Goal: Use online tool/utility: Utilize a website feature to perform a specific function

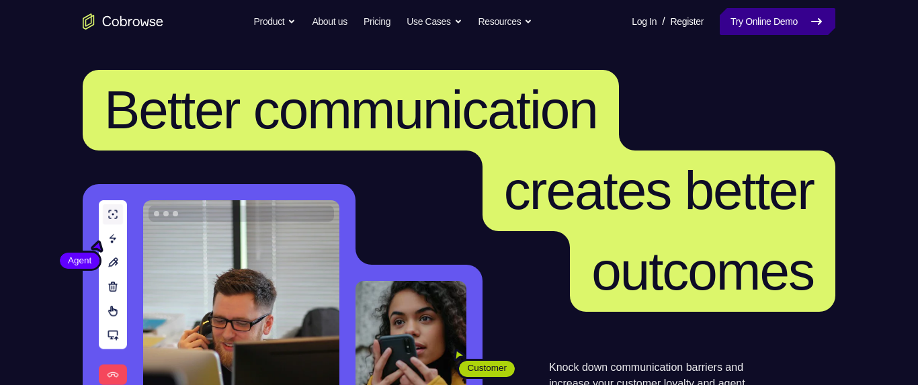
click at [767, 28] on link "Try Online Demo" at bounding box center [778, 21] width 116 height 27
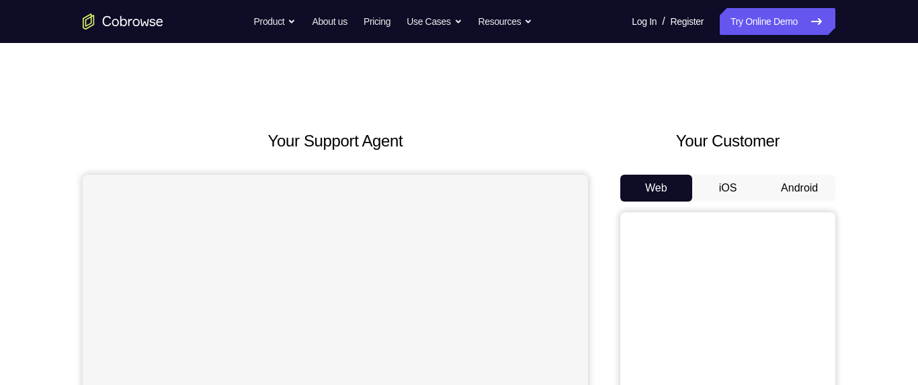
click at [807, 191] on button "Android" at bounding box center [800, 188] width 72 height 27
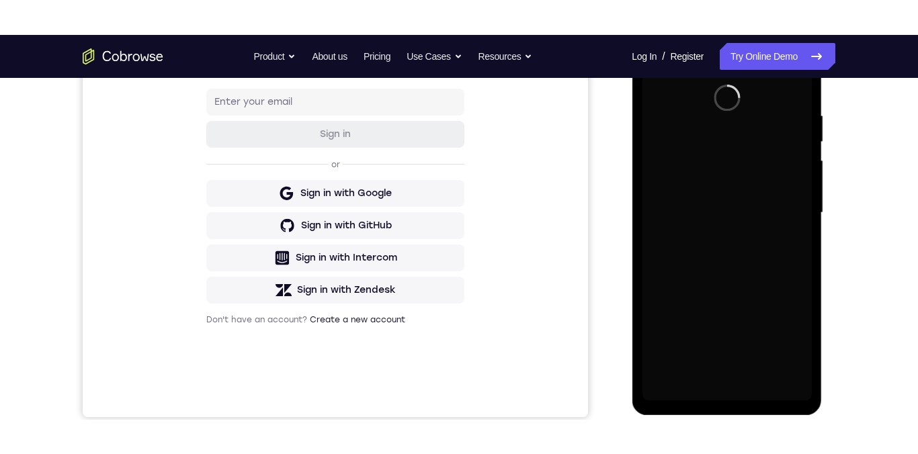
scroll to position [249, 0]
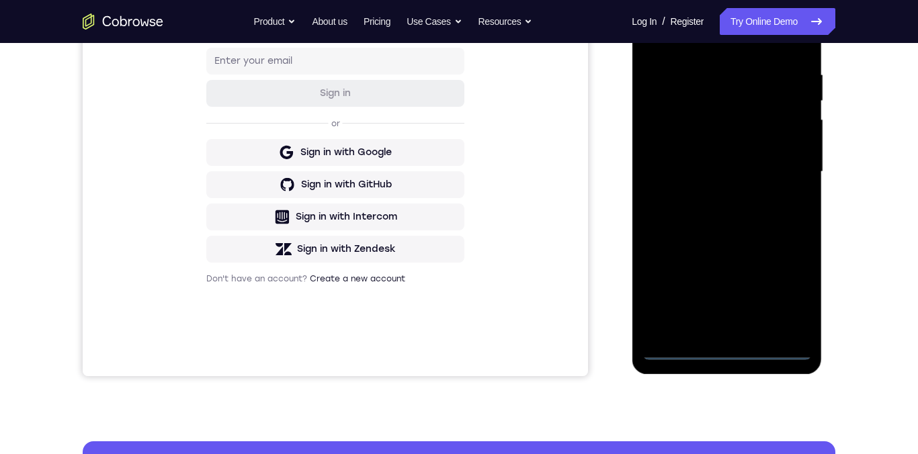
click at [736, 354] on div at bounding box center [726, 172] width 169 height 376
click at [796, 300] on div at bounding box center [726, 172] width 169 height 376
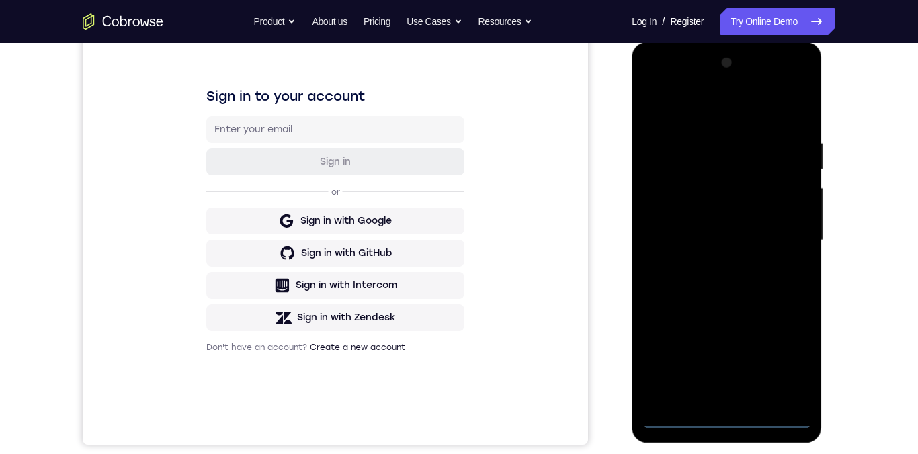
scroll to position [170, 0]
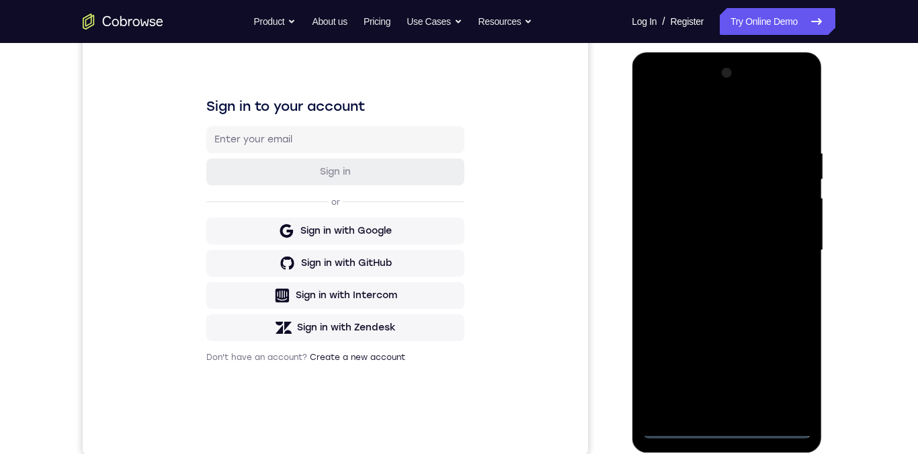
click at [727, 123] on div at bounding box center [726, 251] width 169 height 376
click at [791, 254] on div at bounding box center [726, 251] width 169 height 376
click at [720, 281] on div at bounding box center [726, 251] width 169 height 376
click at [744, 241] on div at bounding box center [726, 251] width 169 height 376
click at [692, 241] on div at bounding box center [726, 251] width 169 height 376
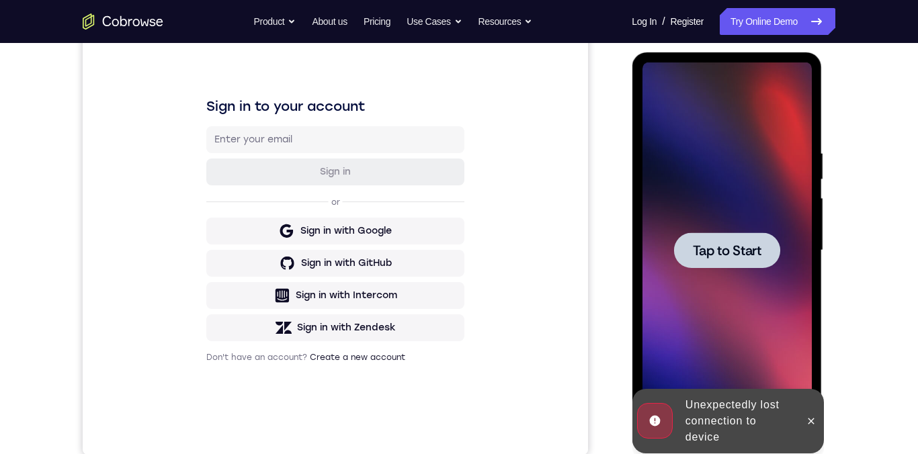
click at [744, 251] on span "Tap to Start" at bounding box center [726, 250] width 69 height 13
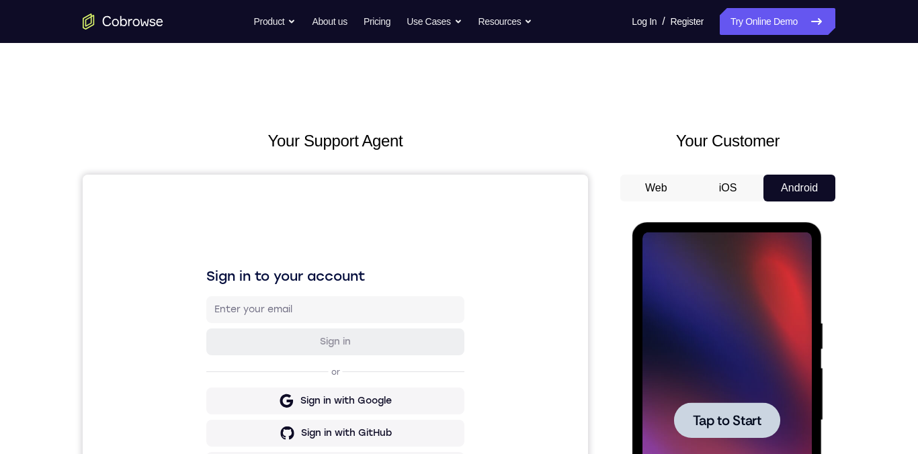
scroll to position [117, 0]
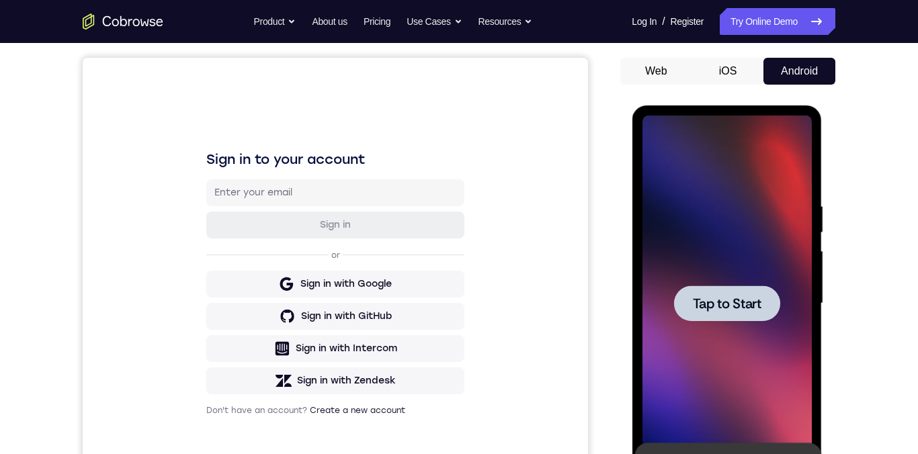
click at [733, 315] on div at bounding box center [727, 304] width 106 height 36
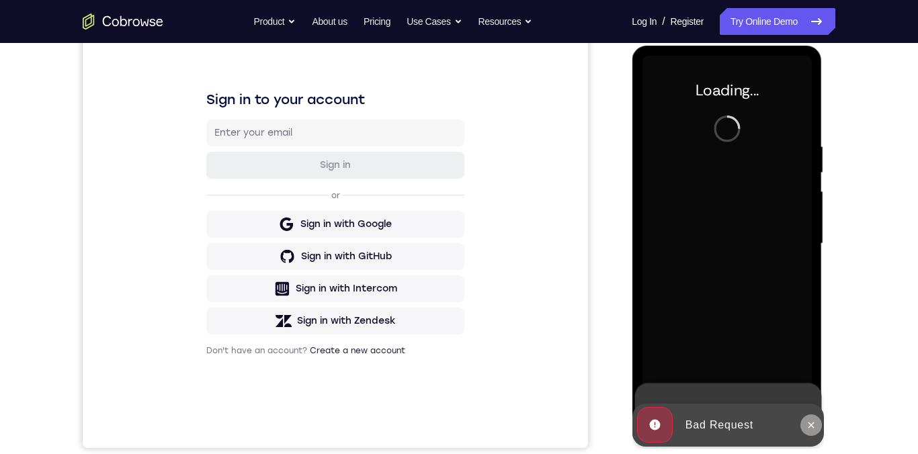
click at [819, 385] on button at bounding box center [811, 426] width 22 height 22
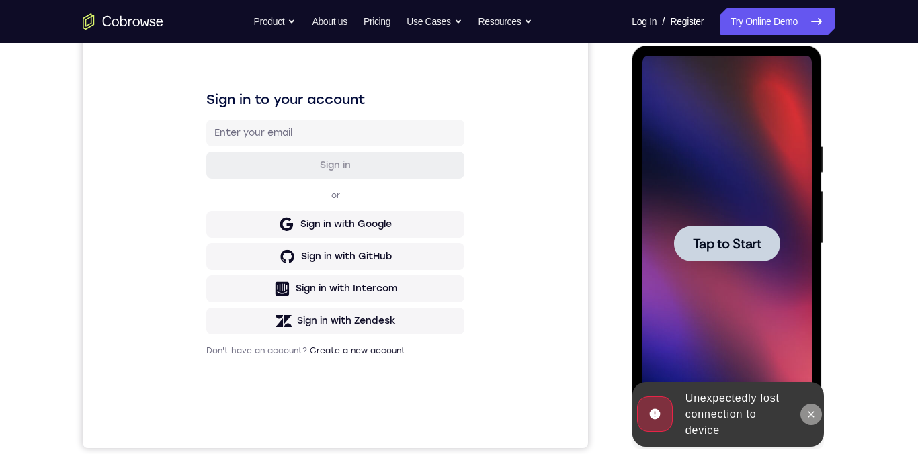
click at [816, 385] on button at bounding box center [811, 415] width 22 height 22
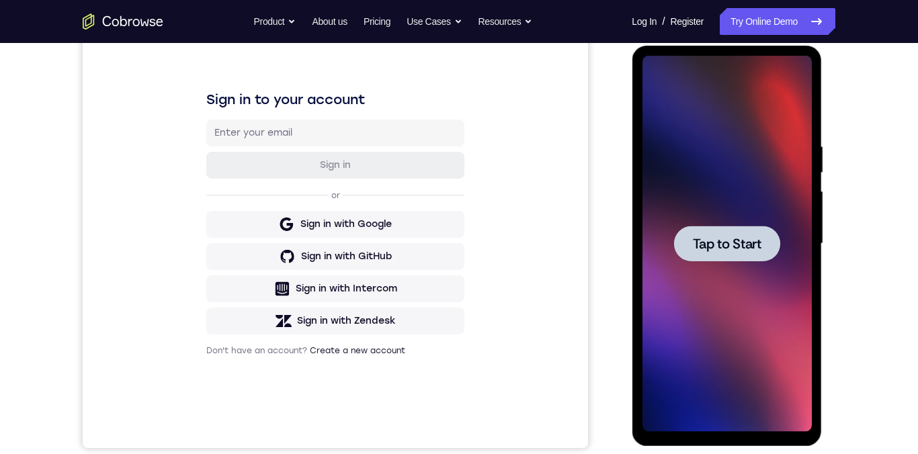
click at [750, 246] on span "Tap to Start" at bounding box center [726, 243] width 69 height 13
click at [741, 251] on span "Tap to Start" at bounding box center [726, 243] width 69 height 13
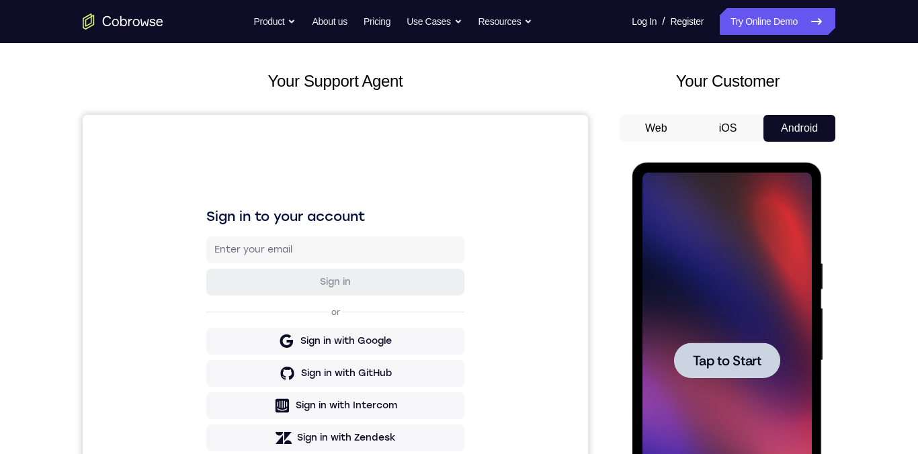
scroll to position [192, 0]
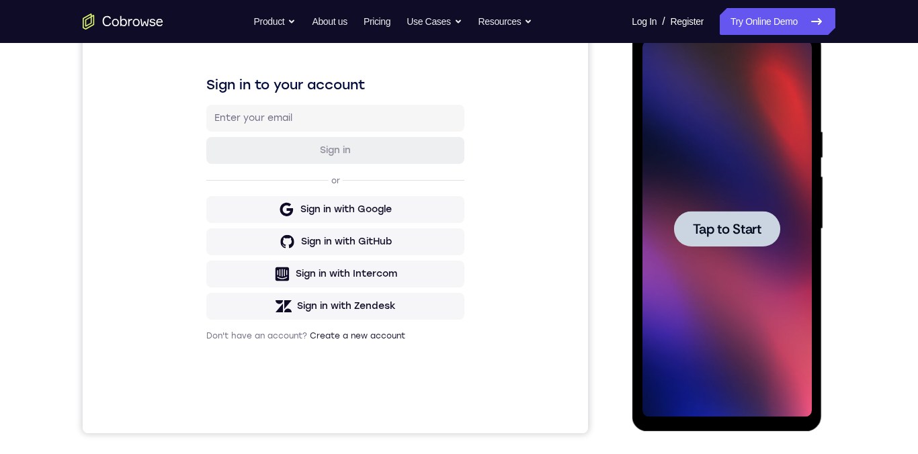
click at [744, 233] on span "Tap to Start" at bounding box center [726, 229] width 69 height 13
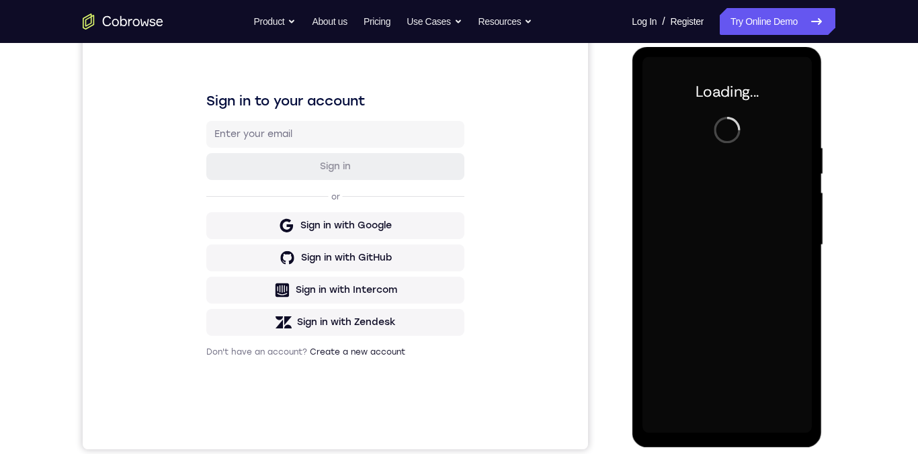
scroll to position [174, 0]
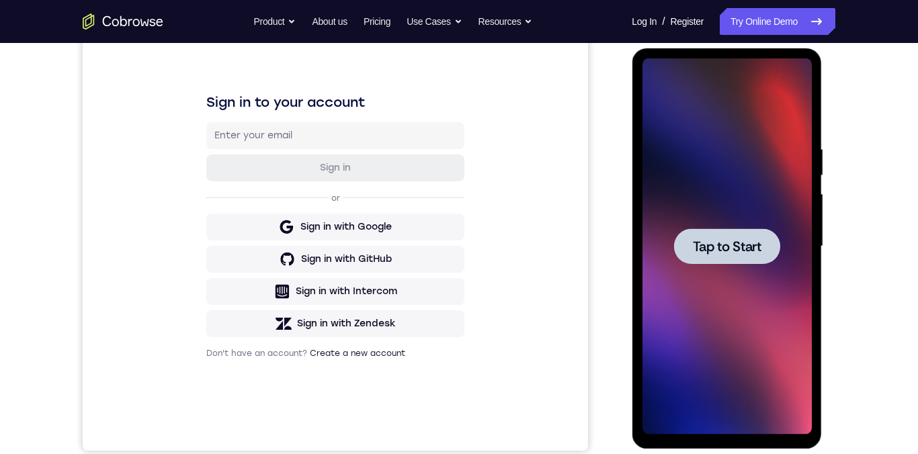
click at [740, 252] on span "Tap to Start" at bounding box center [726, 246] width 69 height 13
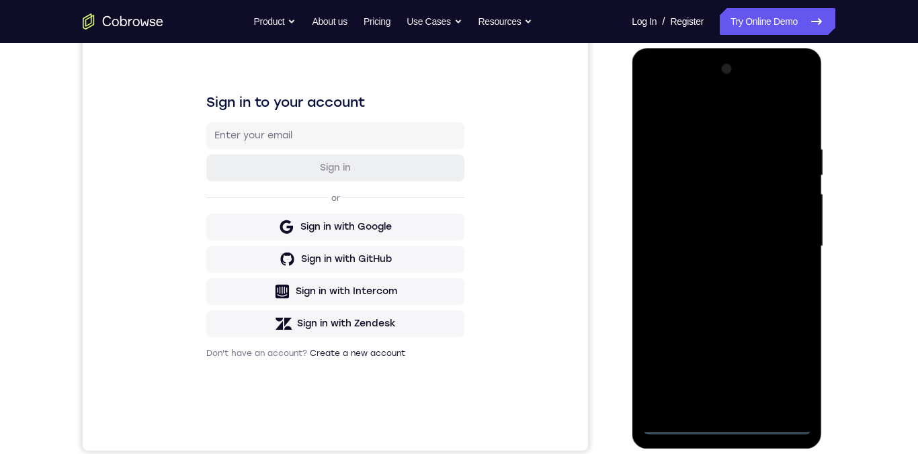
click at [731, 385] on div at bounding box center [726, 246] width 169 height 376
click at [792, 371] on div at bounding box center [726, 246] width 169 height 376
click at [722, 118] on div at bounding box center [726, 246] width 169 height 376
click at [793, 247] on div at bounding box center [726, 246] width 169 height 376
click at [715, 272] on div at bounding box center [726, 246] width 169 height 376
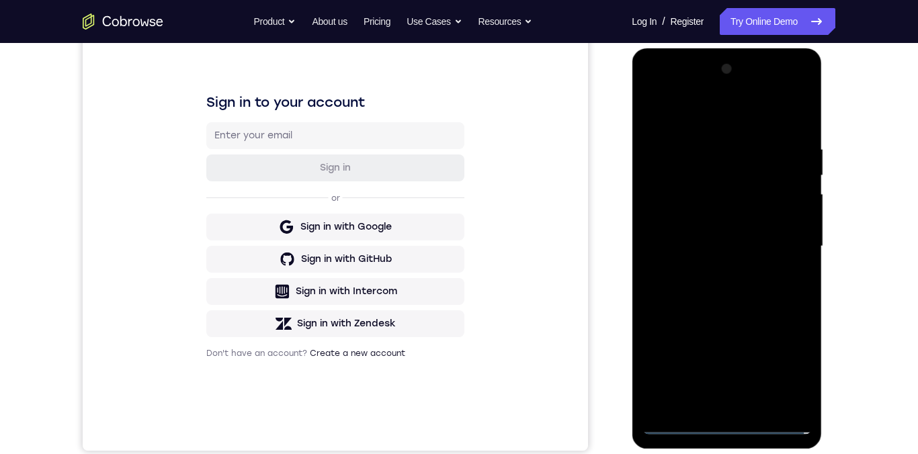
click at [723, 239] on div at bounding box center [726, 246] width 169 height 376
click at [719, 221] on div at bounding box center [726, 246] width 169 height 376
click at [802, 225] on div at bounding box center [726, 246] width 169 height 376
click at [769, 249] on div at bounding box center [726, 246] width 169 height 376
click at [747, 293] on div at bounding box center [726, 246] width 169 height 376
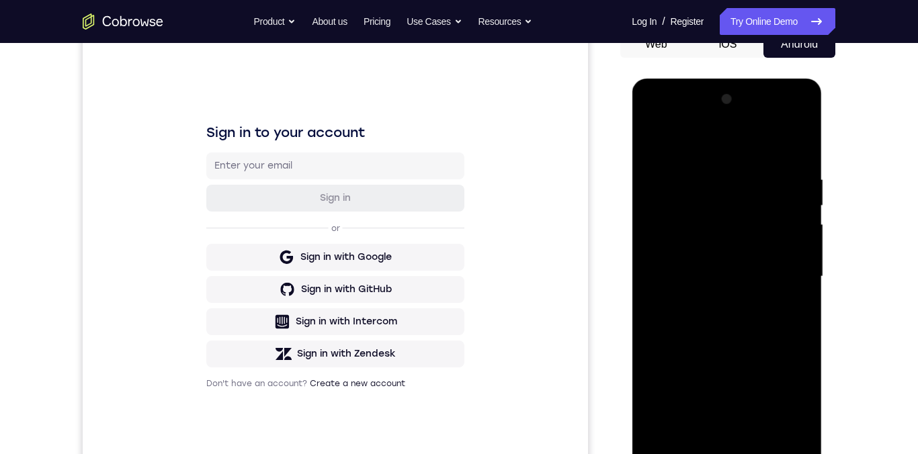
scroll to position [137, 0]
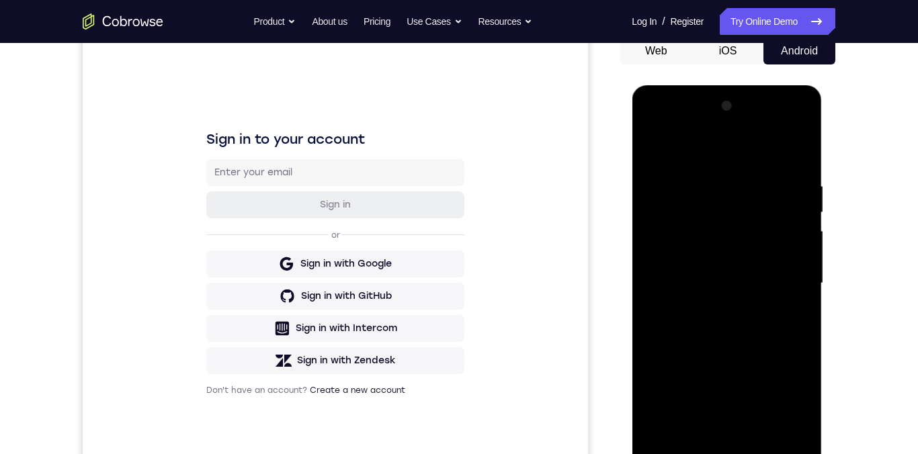
click at [791, 127] on div at bounding box center [726, 283] width 169 height 376
click at [684, 130] on div at bounding box center [726, 283] width 169 height 376
click at [719, 215] on div at bounding box center [726, 283] width 169 height 376
click at [781, 318] on div at bounding box center [726, 283] width 169 height 376
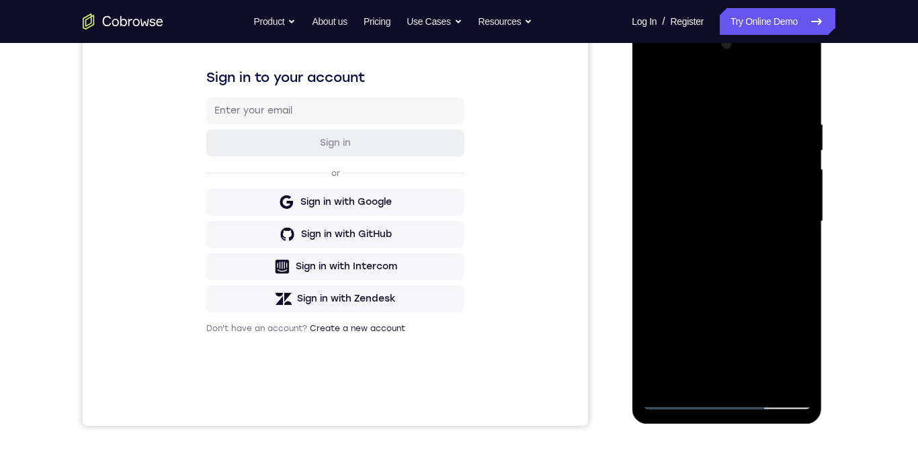
click at [789, 251] on div at bounding box center [726, 222] width 169 height 376
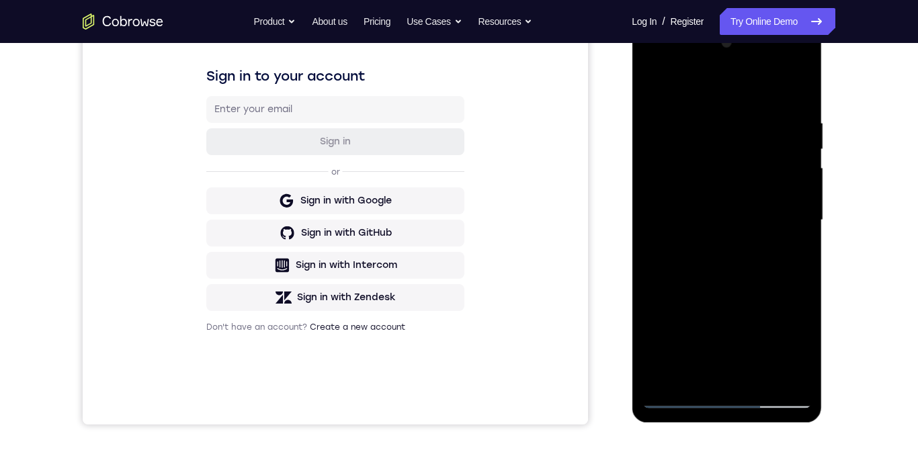
click at [790, 253] on div at bounding box center [726, 220] width 169 height 376
click at [791, 214] on div at bounding box center [726, 220] width 169 height 376
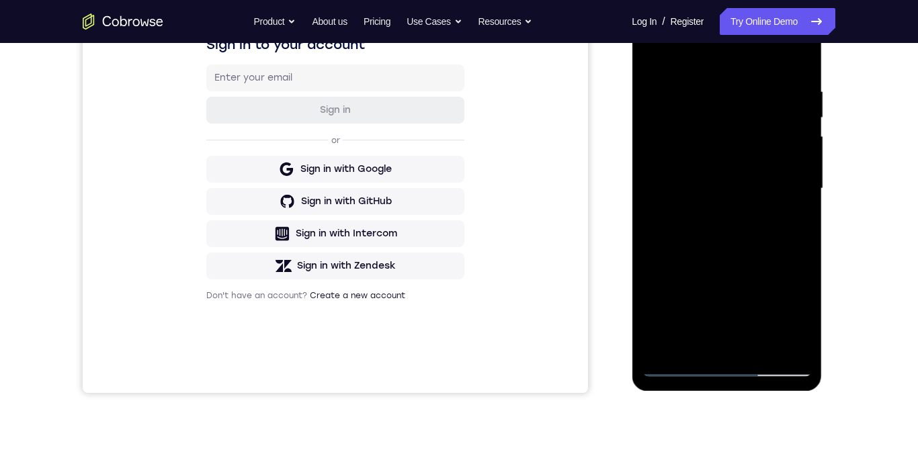
scroll to position [127, 0]
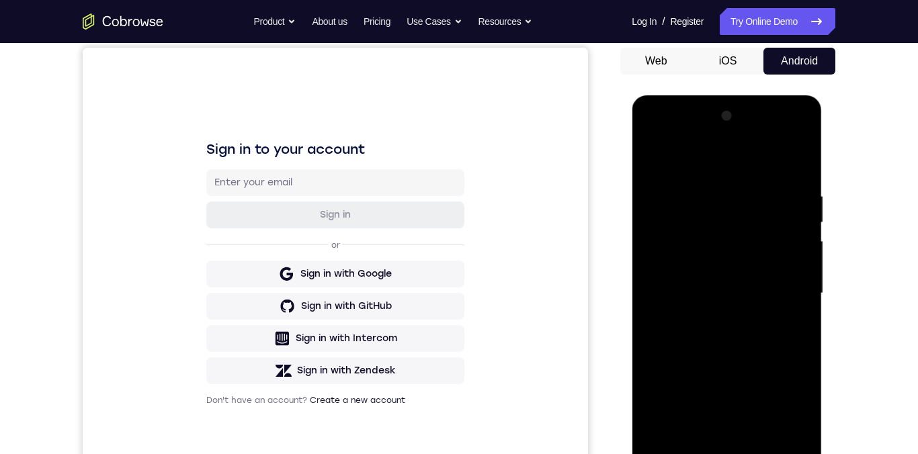
click at [736, 385] on div at bounding box center [726, 294] width 169 height 376
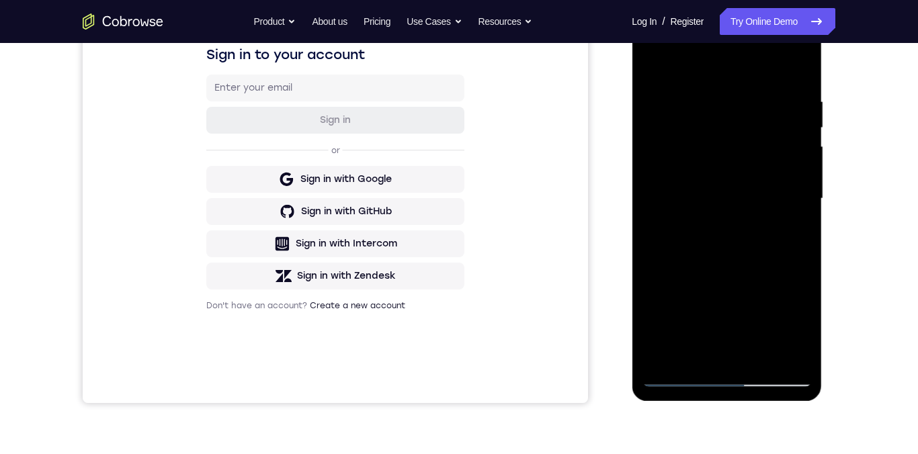
click at [792, 323] on div at bounding box center [726, 199] width 169 height 376
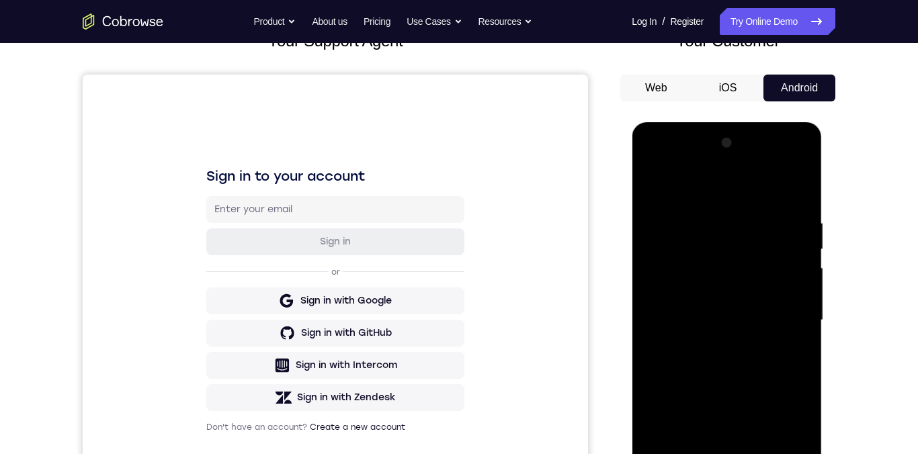
click at [789, 168] on div at bounding box center [726, 320] width 169 height 376
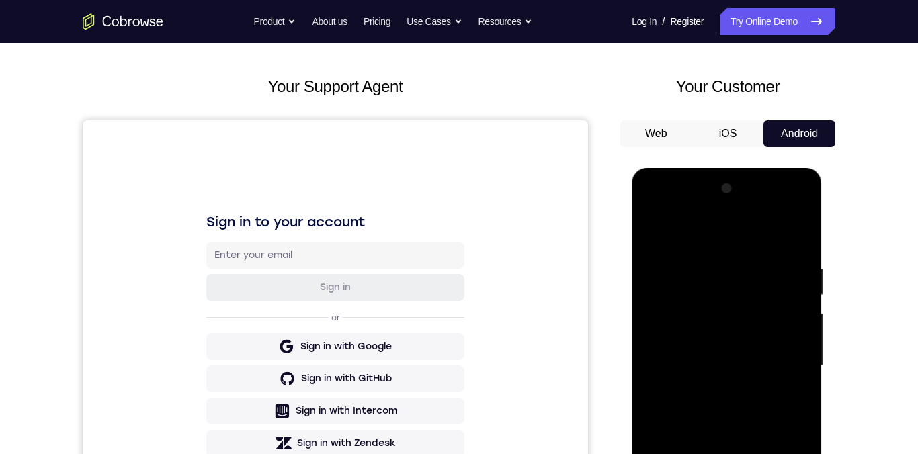
click at [686, 221] on div at bounding box center [726, 366] width 169 height 376
click at [709, 296] on div at bounding box center [726, 366] width 169 height 376
click at [681, 285] on div at bounding box center [726, 366] width 169 height 376
click at [770, 264] on div at bounding box center [726, 366] width 169 height 376
click at [773, 262] on div at bounding box center [726, 366] width 169 height 376
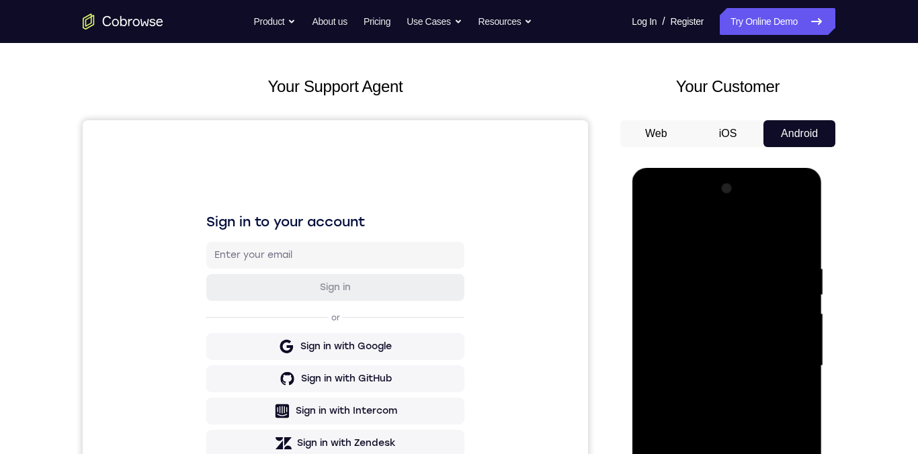
click at [781, 260] on div at bounding box center [726, 366] width 169 height 376
click at [657, 282] on div at bounding box center [726, 366] width 169 height 376
click at [790, 203] on div at bounding box center [726, 366] width 169 height 376
click at [706, 212] on div at bounding box center [726, 366] width 169 height 376
click at [660, 218] on div at bounding box center [726, 366] width 169 height 376
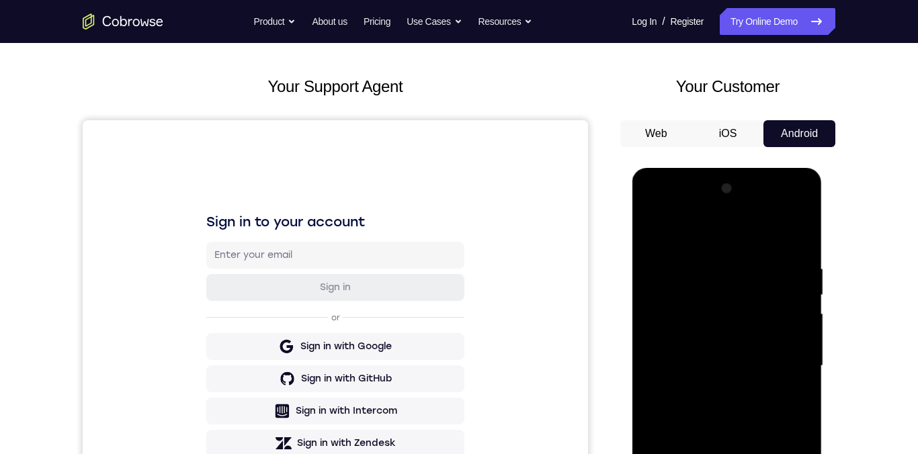
click at [719, 294] on div at bounding box center [726, 366] width 169 height 376
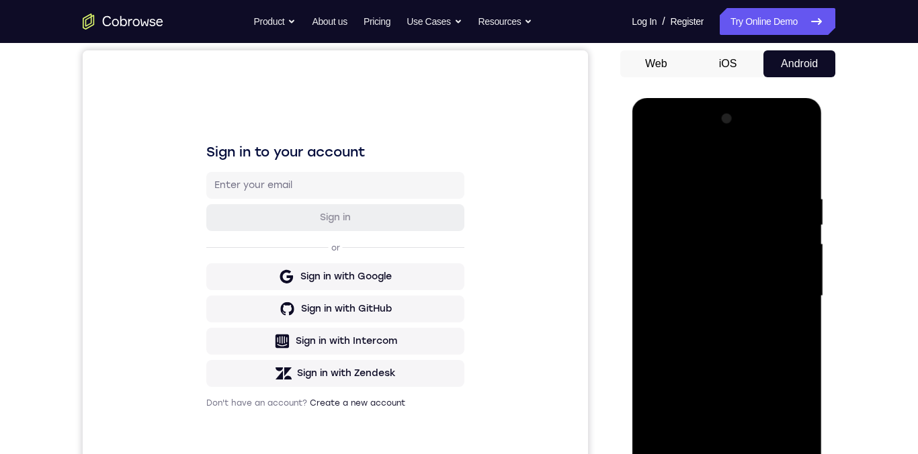
scroll to position [155, 0]
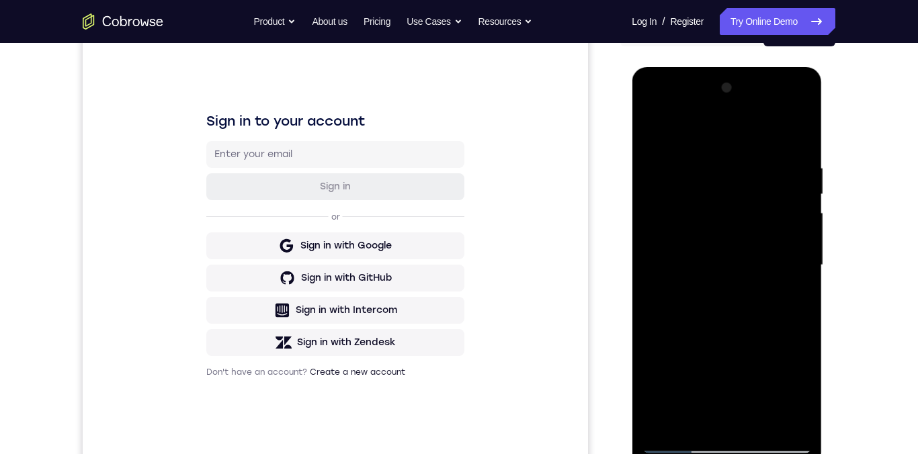
click at [805, 385] on div at bounding box center [726, 265] width 169 height 376
click at [680, 180] on div at bounding box center [726, 265] width 169 height 376
click at [779, 161] on div at bounding box center [726, 265] width 169 height 376
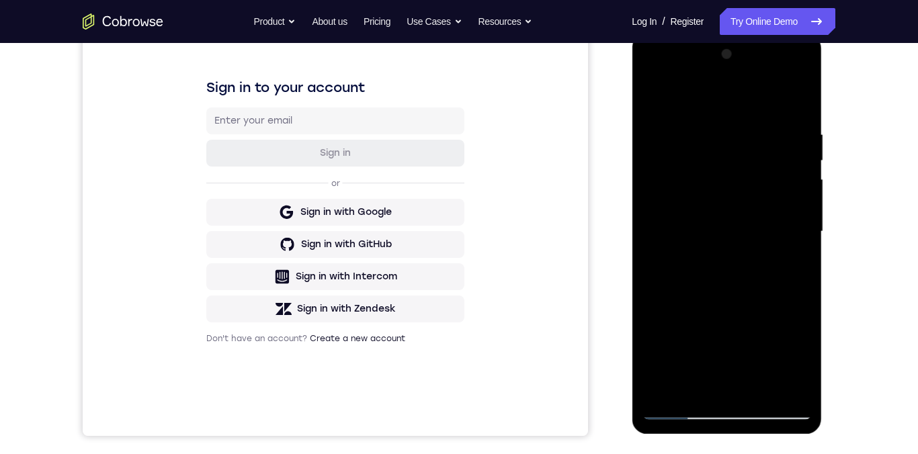
scroll to position [169, 0]
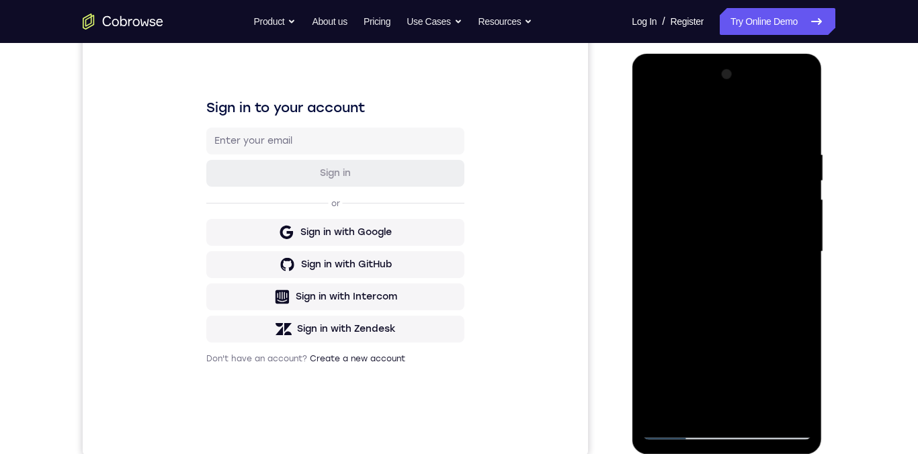
click at [789, 99] on div at bounding box center [726, 252] width 169 height 376
click at [713, 101] on div at bounding box center [726, 252] width 169 height 376
click at [669, 96] on div at bounding box center [726, 252] width 169 height 376
click at [746, 216] on div at bounding box center [726, 252] width 169 height 376
click at [738, 251] on div at bounding box center [726, 252] width 169 height 376
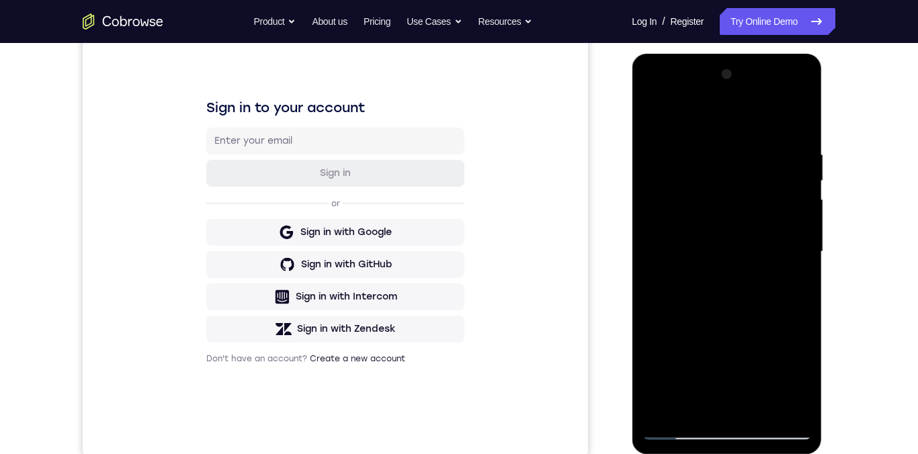
click at [722, 231] on div at bounding box center [726, 252] width 169 height 376
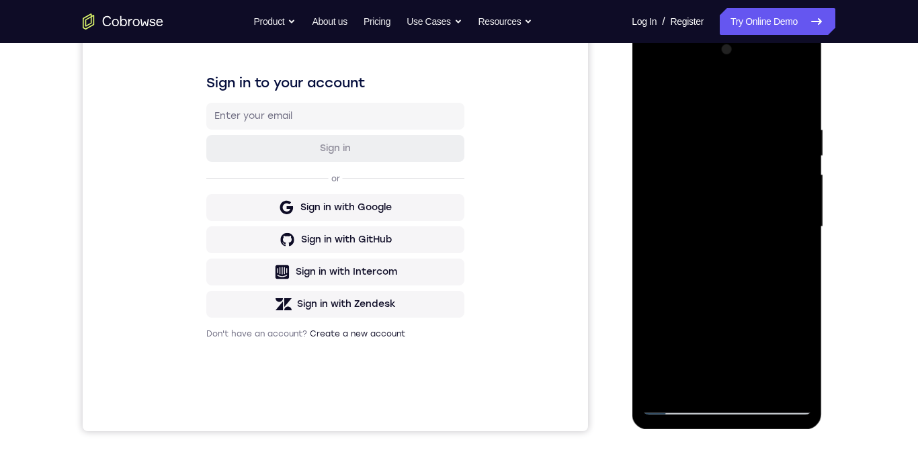
click at [760, 245] on div at bounding box center [726, 227] width 169 height 376
click at [768, 264] on div at bounding box center [726, 227] width 169 height 376
click at [797, 214] on div at bounding box center [726, 227] width 169 height 376
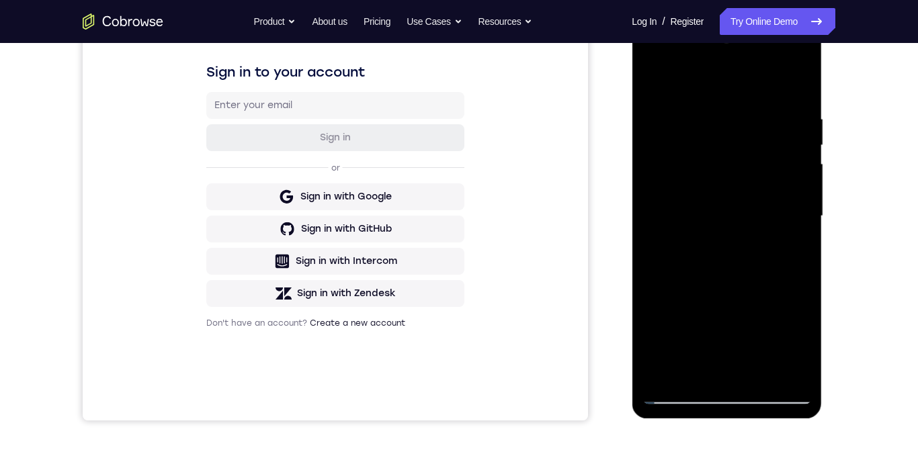
scroll to position [205, 0]
click at [760, 234] on div at bounding box center [726, 216] width 169 height 376
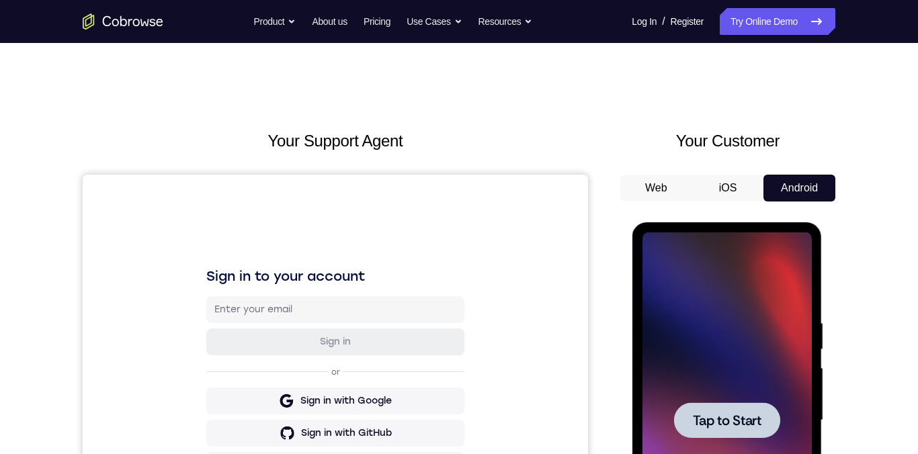
click at [733, 385] on span "Tap to Start" at bounding box center [726, 420] width 69 height 13
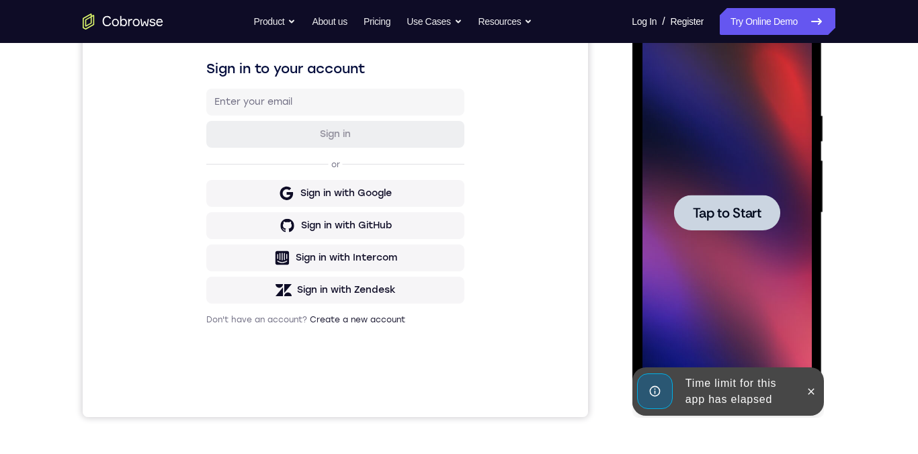
scroll to position [326, 0]
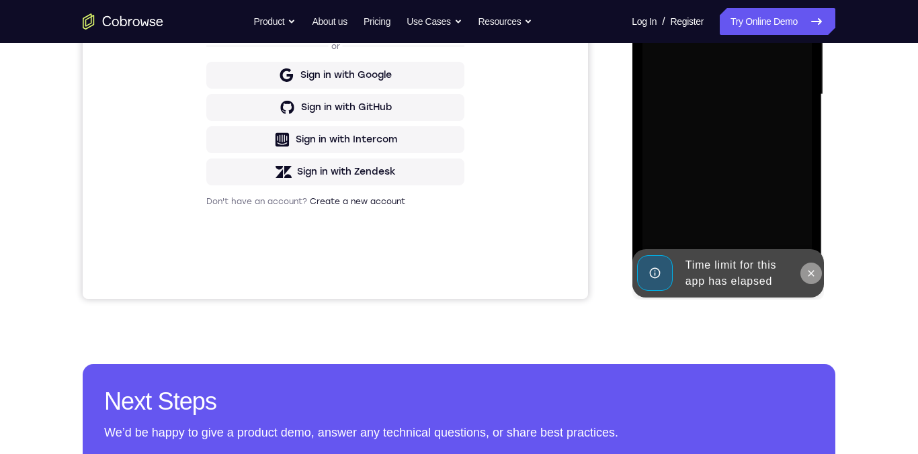
click at [813, 281] on button at bounding box center [811, 274] width 22 height 22
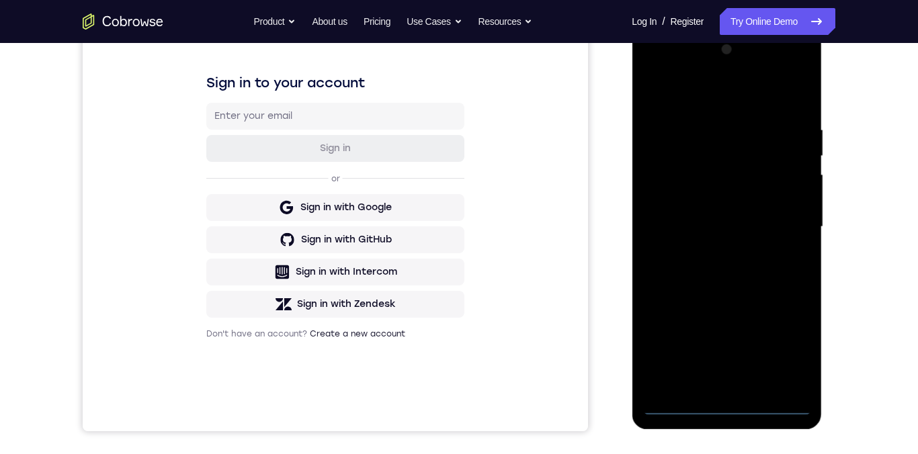
scroll to position [200, 0]
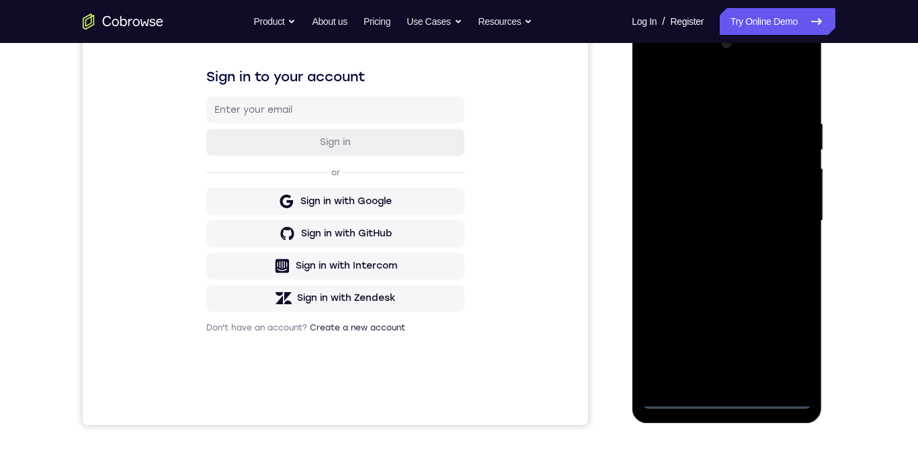
click at [732, 385] on div at bounding box center [726, 221] width 169 height 376
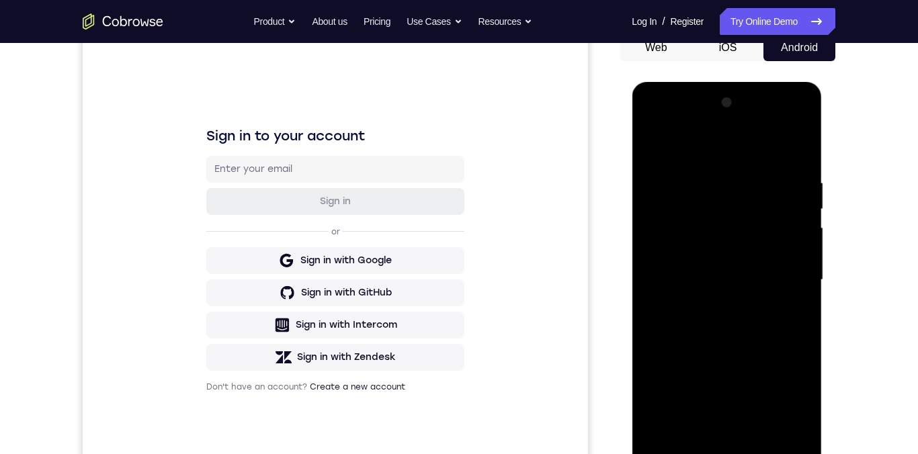
scroll to position [172, 0]
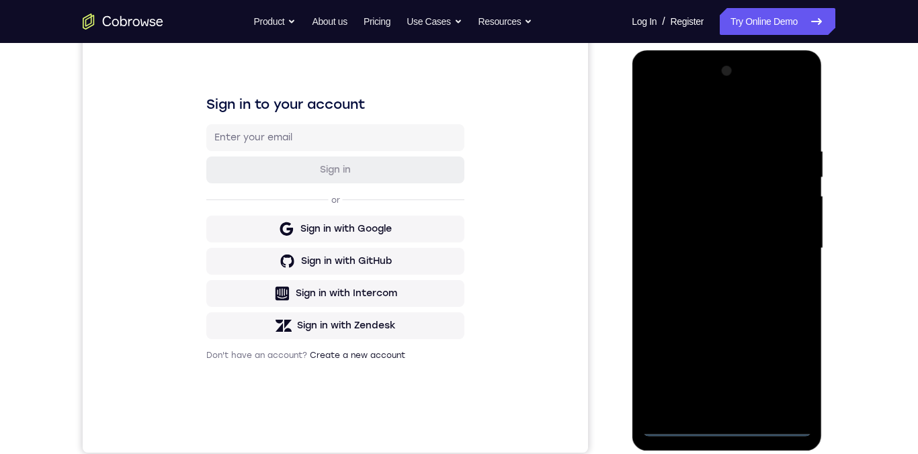
click at [791, 372] on div at bounding box center [726, 249] width 169 height 376
click at [711, 125] on div at bounding box center [726, 248] width 169 height 376
click at [676, 215] on div at bounding box center [726, 248] width 169 height 376
click at [747, 253] on div at bounding box center [726, 248] width 169 height 376
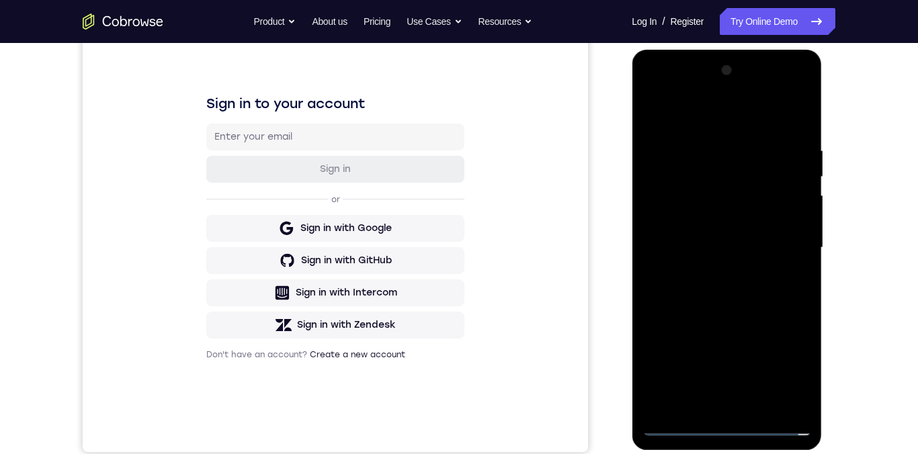
click at [727, 235] on div at bounding box center [726, 248] width 169 height 376
click at [797, 233] on div at bounding box center [726, 248] width 169 height 376
click at [695, 256] on div at bounding box center [726, 248] width 169 height 376
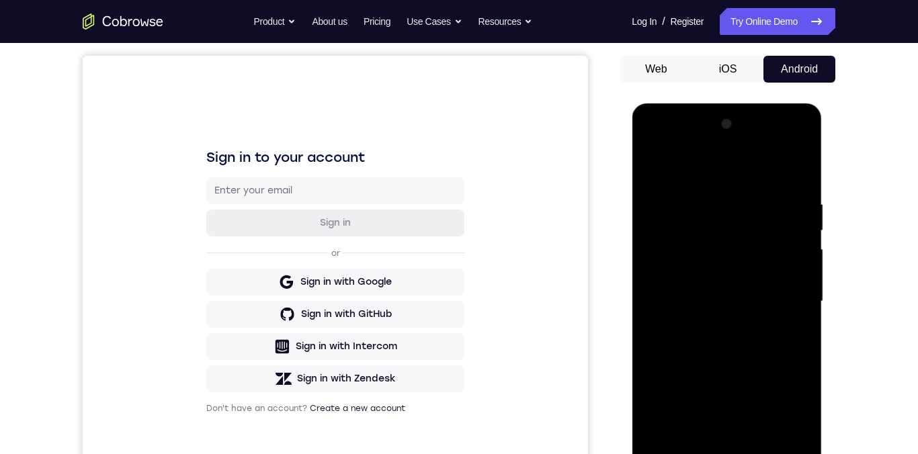
scroll to position [120, 0]
click at [731, 341] on div at bounding box center [726, 301] width 169 height 376
click at [742, 317] on div at bounding box center [726, 301] width 169 height 376
click at [734, 342] on div at bounding box center [726, 301] width 169 height 376
click at [742, 254] on div at bounding box center [726, 301] width 169 height 376
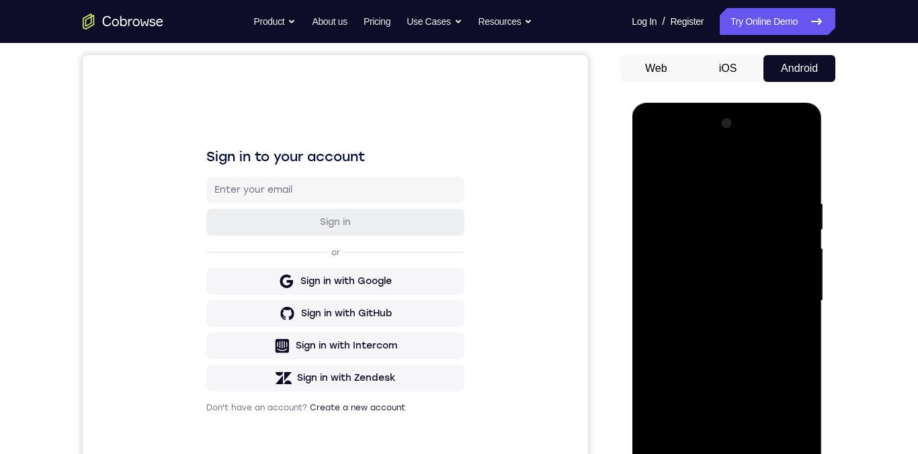
click at [795, 256] on div at bounding box center [726, 301] width 169 height 376
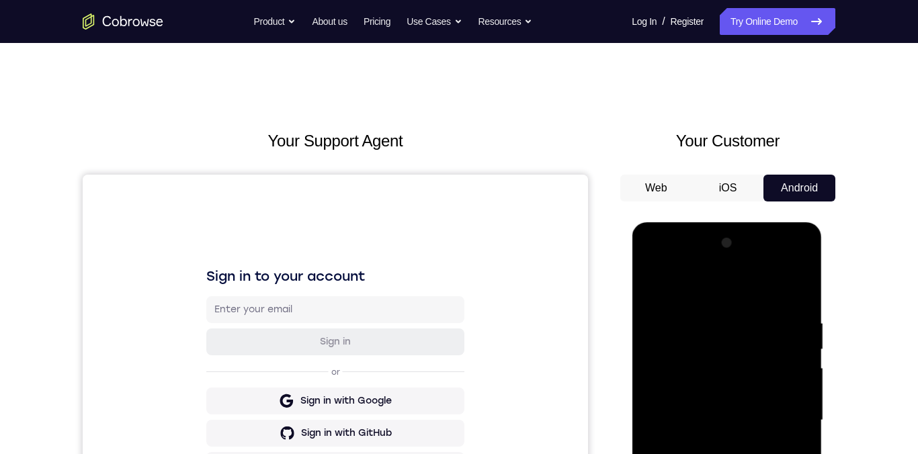
click at [729, 385] on div at bounding box center [726, 421] width 169 height 376
click at [747, 385] on div at bounding box center [726, 421] width 169 height 376
click at [748, 385] on div at bounding box center [726, 421] width 169 height 376
click at [740, 385] on div at bounding box center [726, 421] width 169 height 376
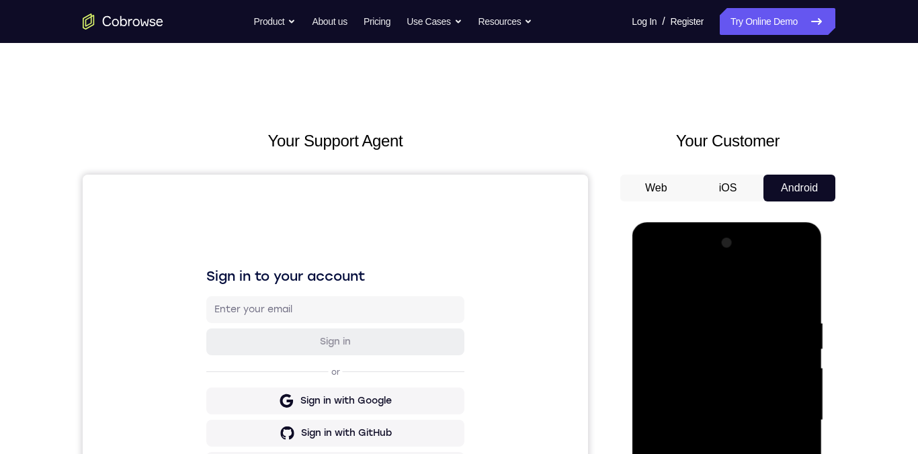
click at [732, 385] on div at bounding box center [726, 421] width 169 height 376
click at [728, 385] on div at bounding box center [726, 421] width 169 height 376
